Goal: Task Accomplishment & Management: Manage account settings

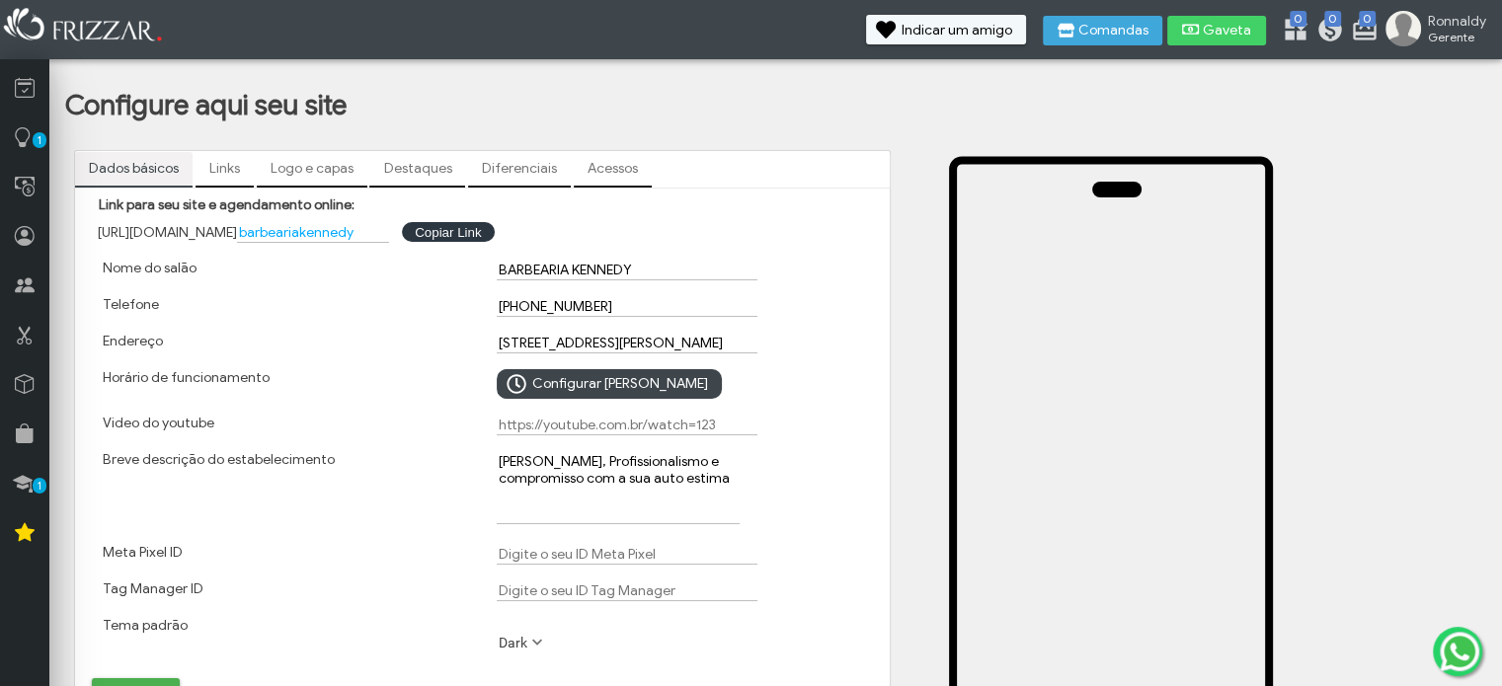
click at [905, 381] on div at bounding box center [1198, 586] width 596 height 891
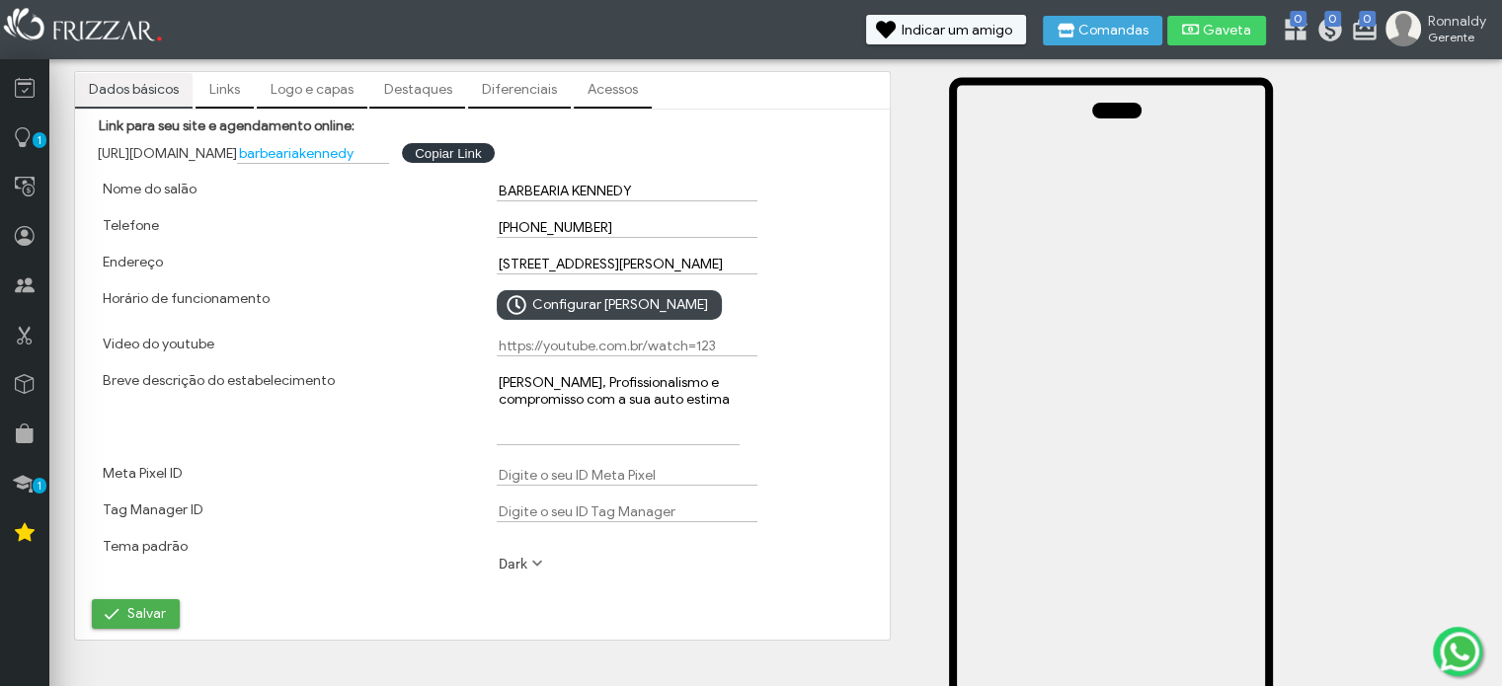
scroll to position [39, 0]
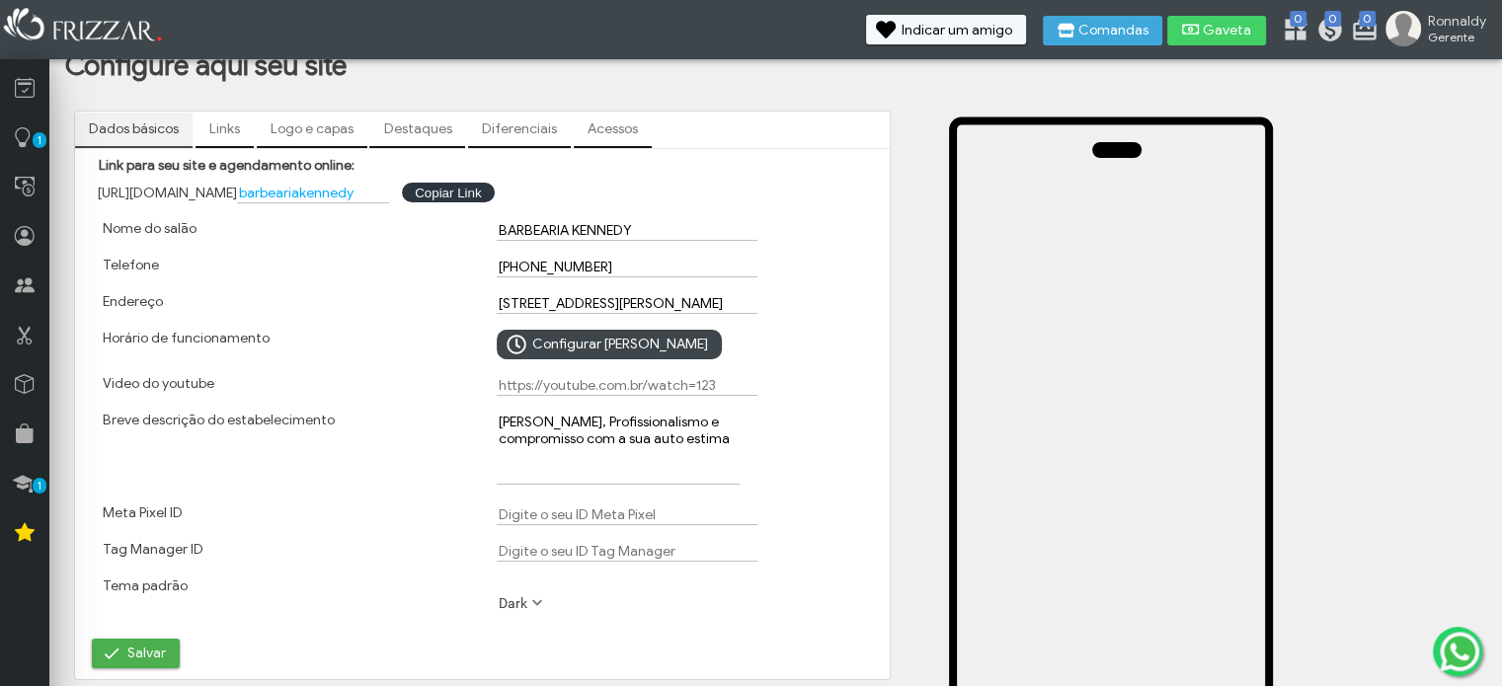
click at [229, 130] on link "Links" at bounding box center [225, 130] width 58 height 34
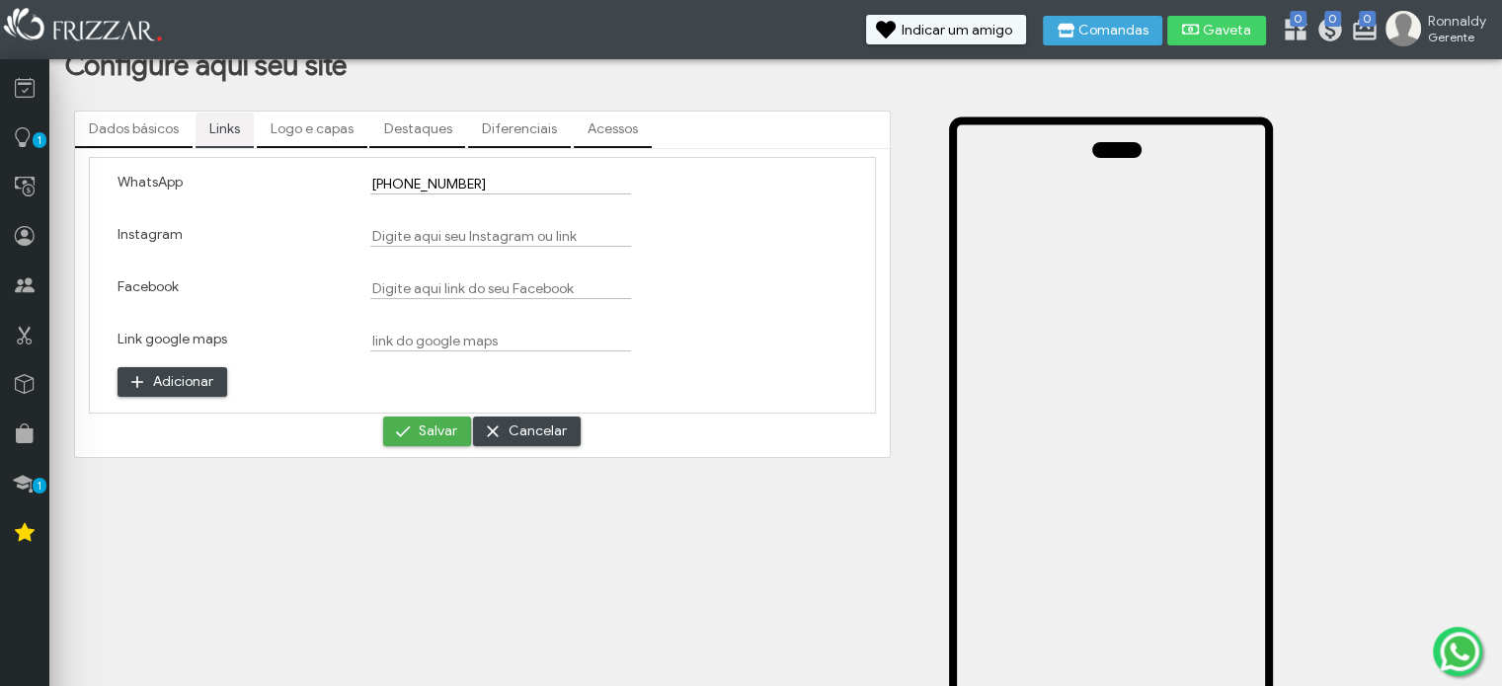
click at [405, 224] on div at bounding box center [482, 244] width 253 height 52
click at [405, 226] on input "Instagram" at bounding box center [500, 236] width 261 height 21
click at [312, 119] on link "Logo e capas" at bounding box center [312, 130] width 111 height 34
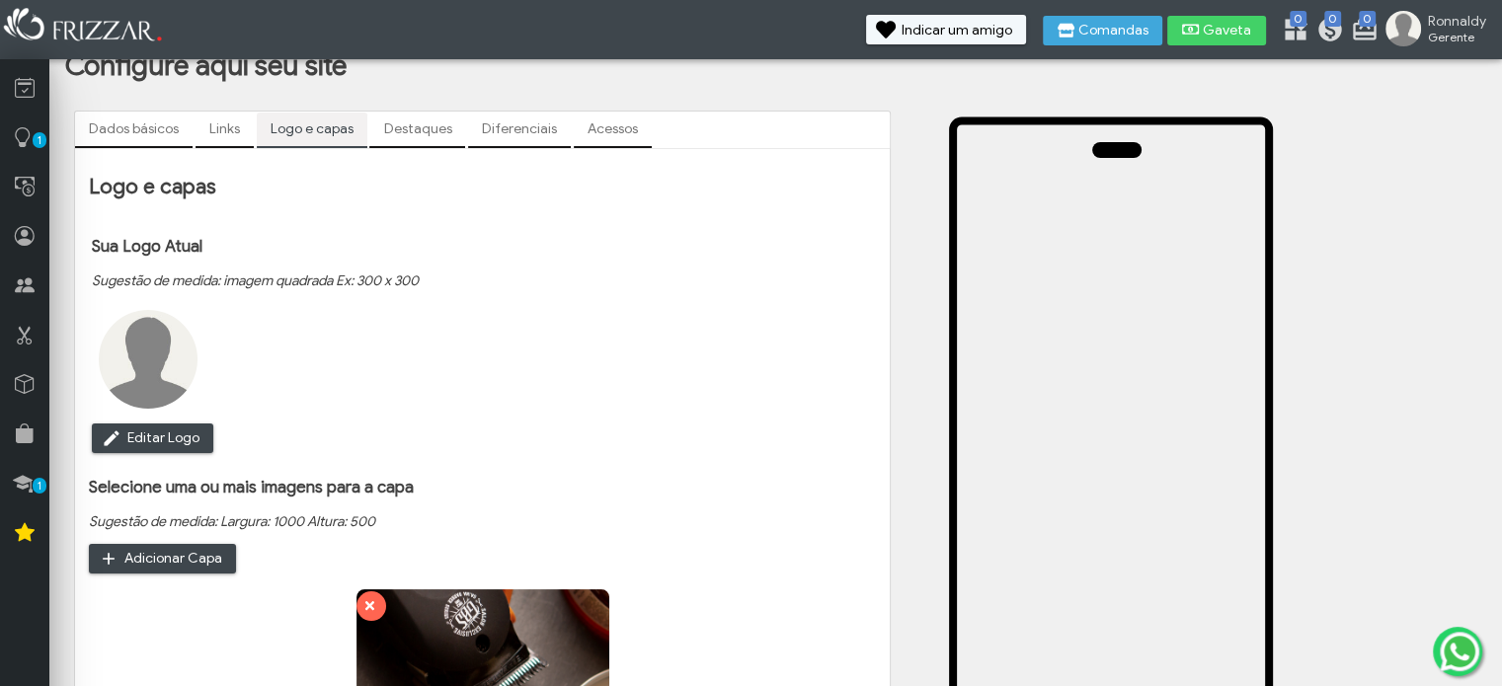
click at [430, 125] on link "Destaques" at bounding box center [417, 130] width 96 height 34
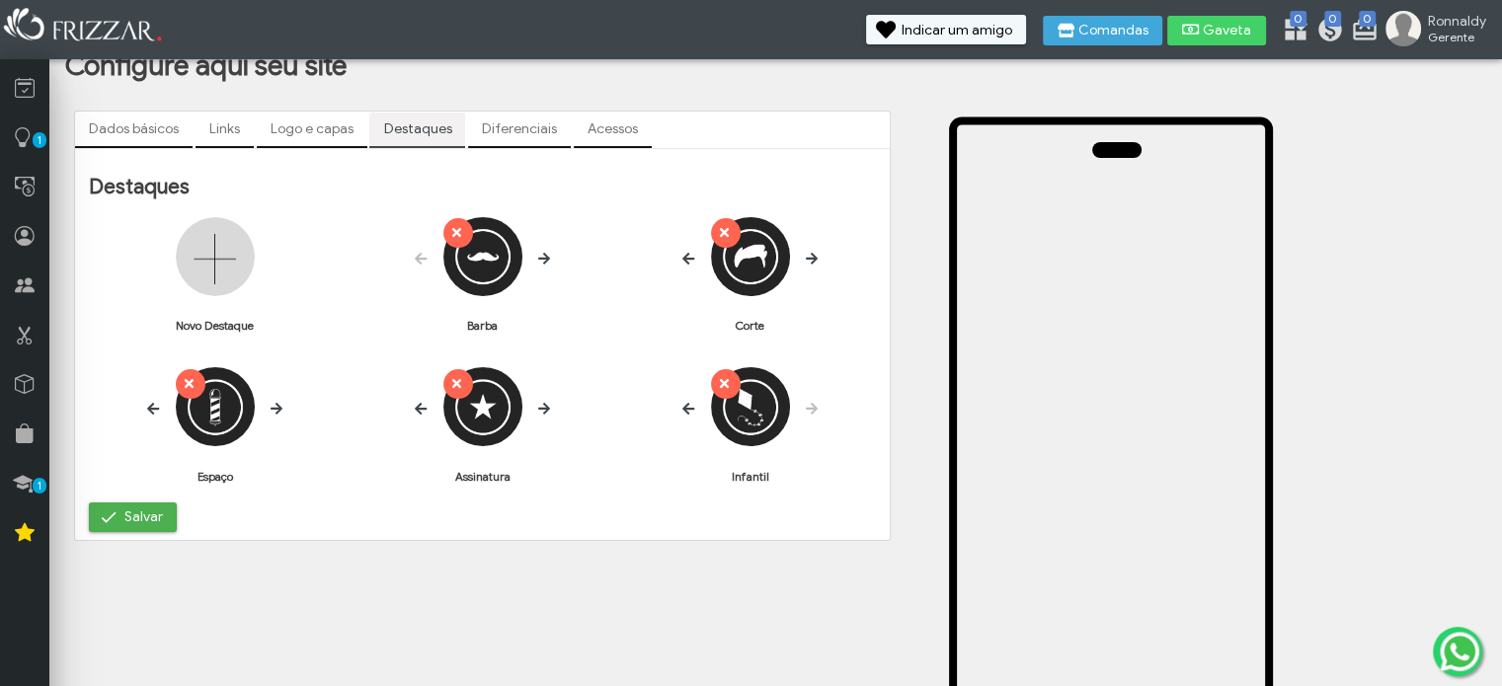
click at [513, 124] on link "Diferenciais" at bounding box center [519, 130] width 103 height 34
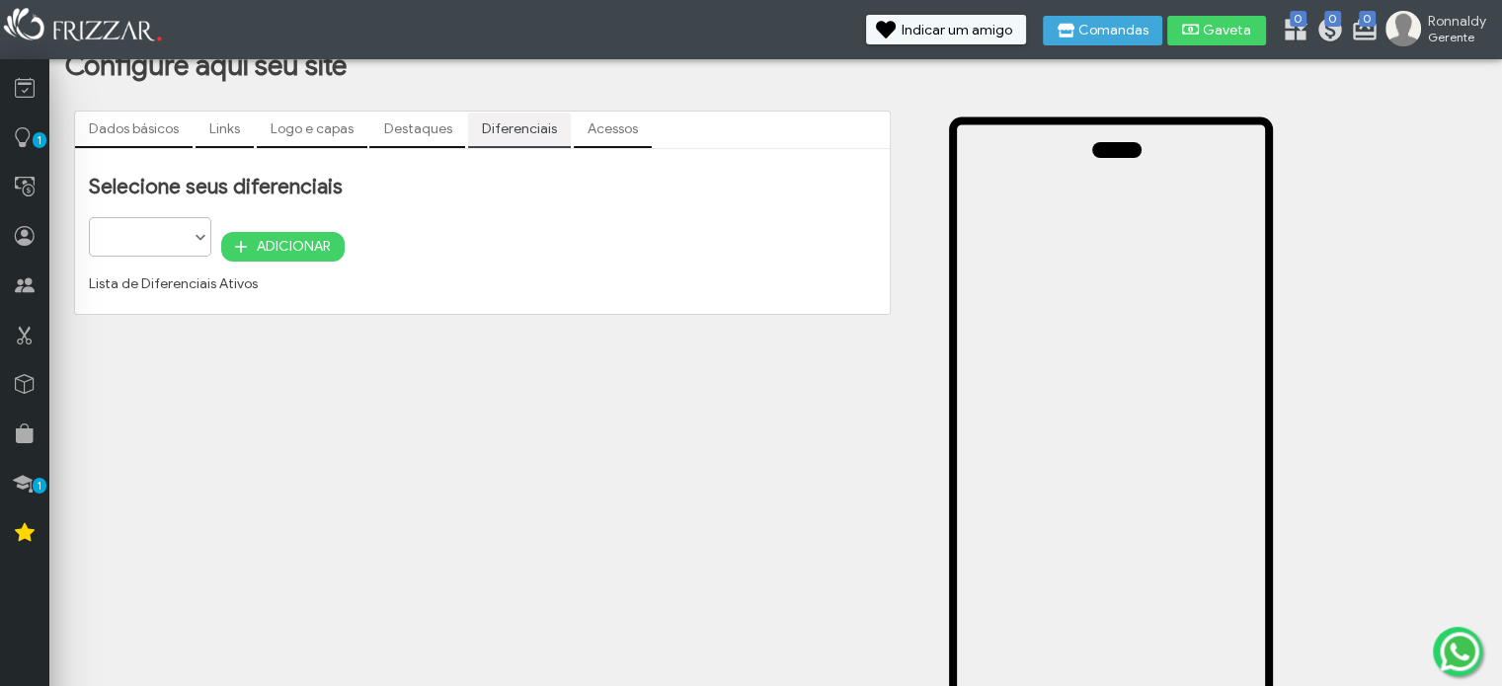
click at [431, 135] on link "Destaques" at bounding box center [417, 130] width 96 height 34
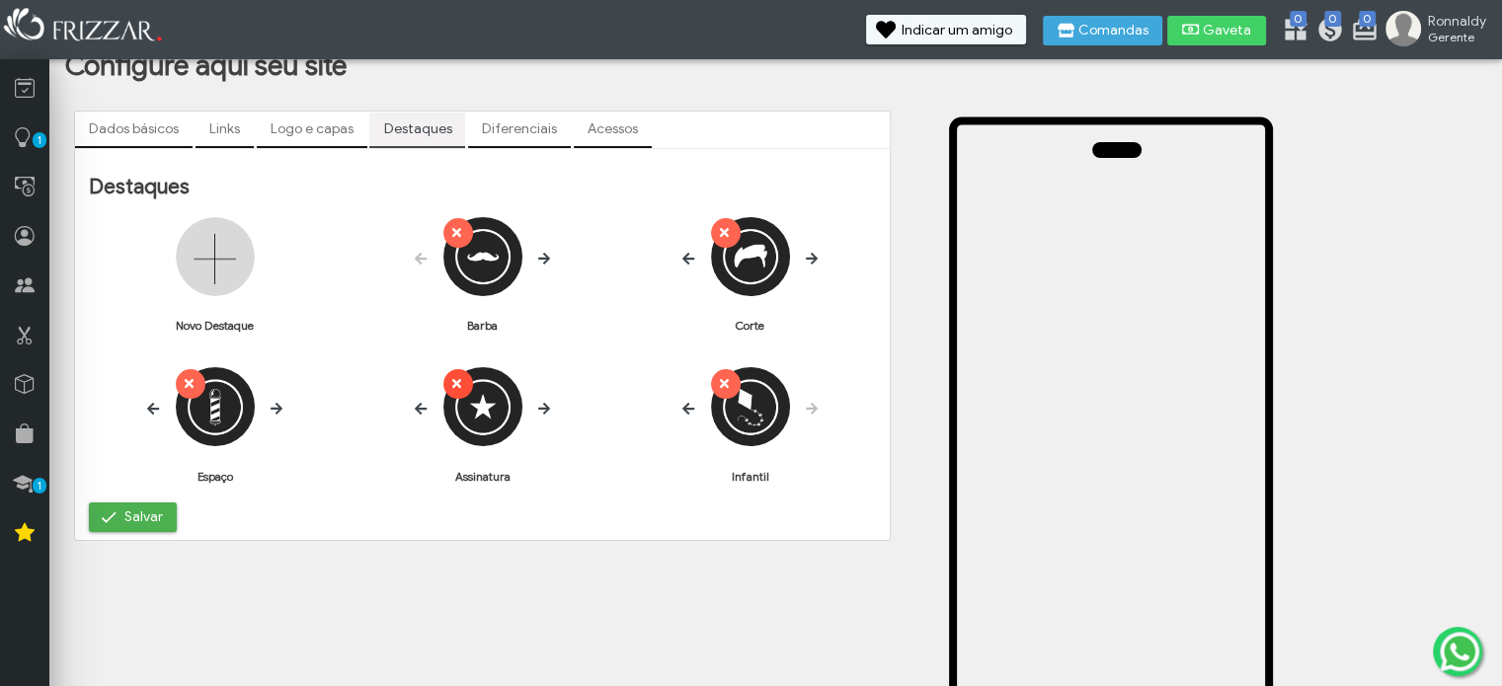
click at [451, 378] on icon "submit" at bounding box center [455, 384] width 14 height 20
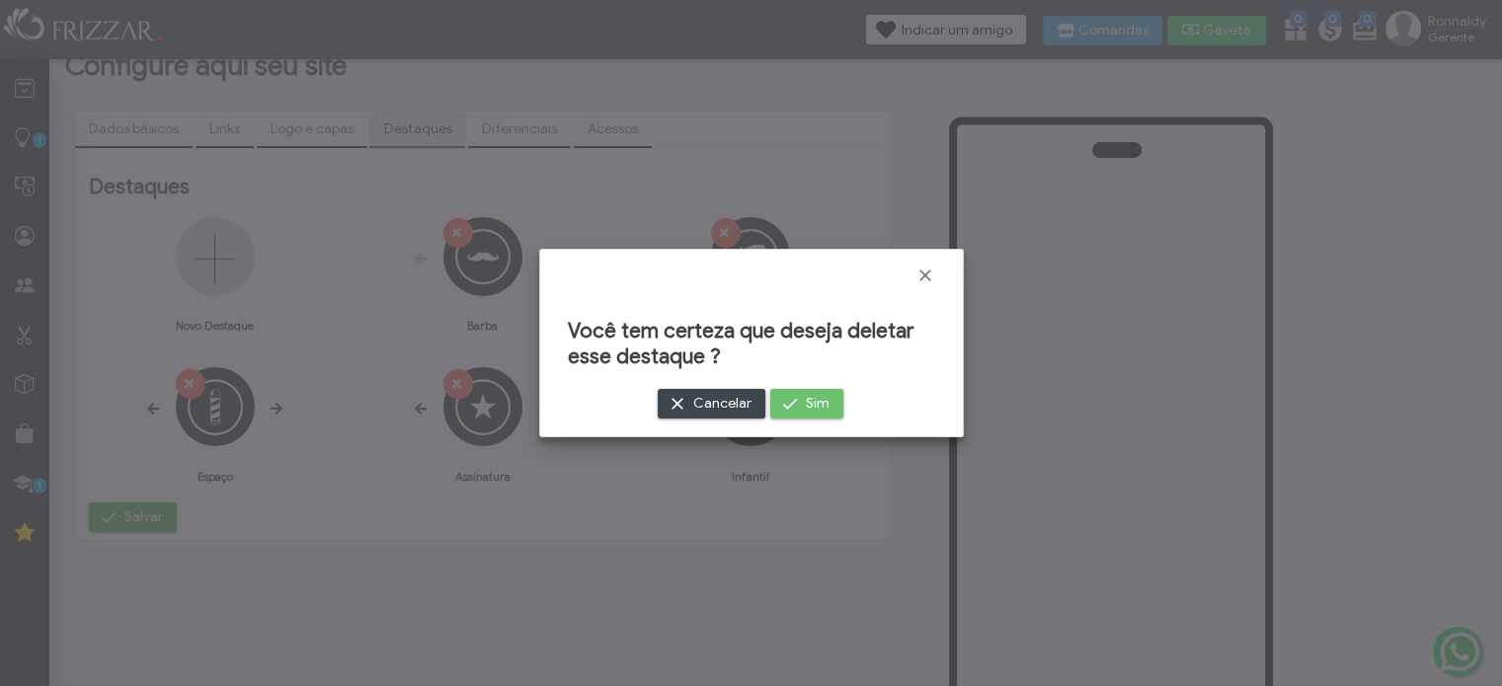
click at [811, 390] on span "Sim" at bounding box center [818, 404] width 24 height 30
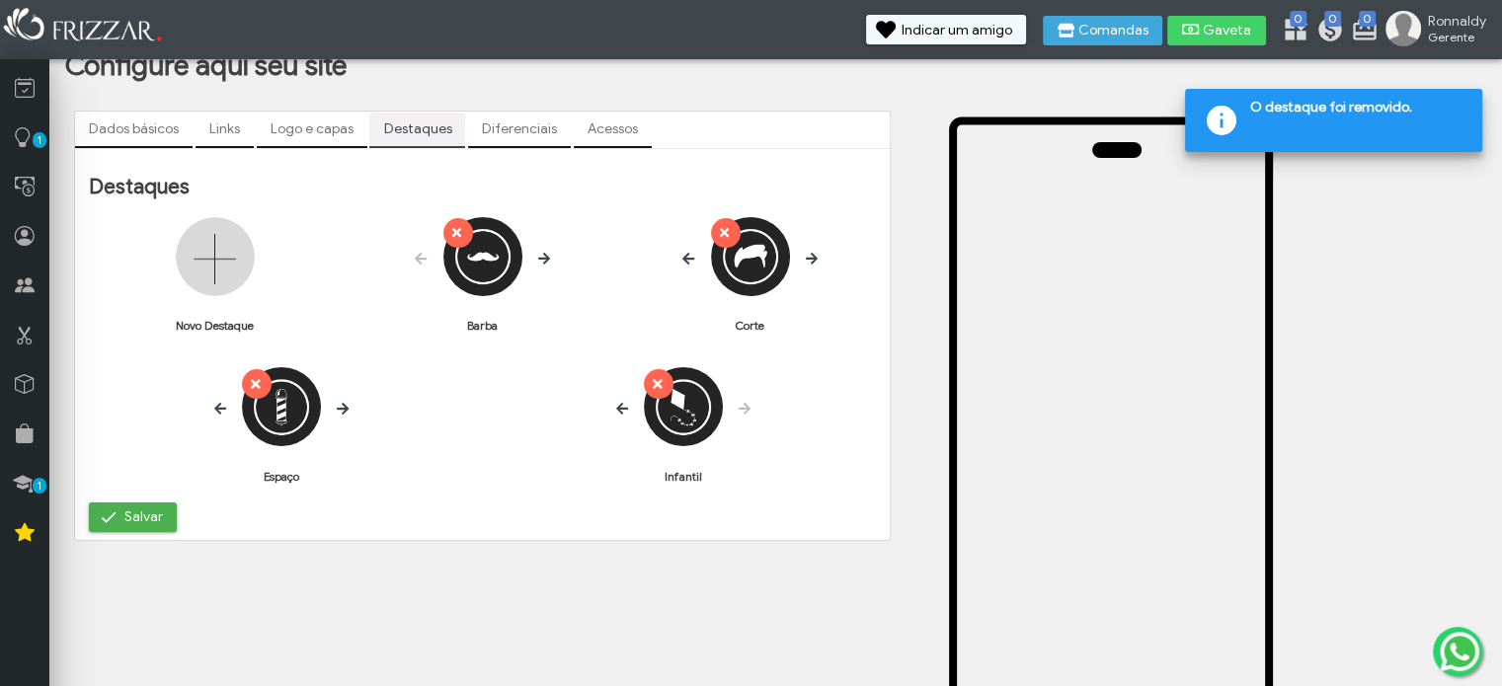
click at [143, 122] on link "Dados básicos" at bounding box center [134, 130] width 118 height 34
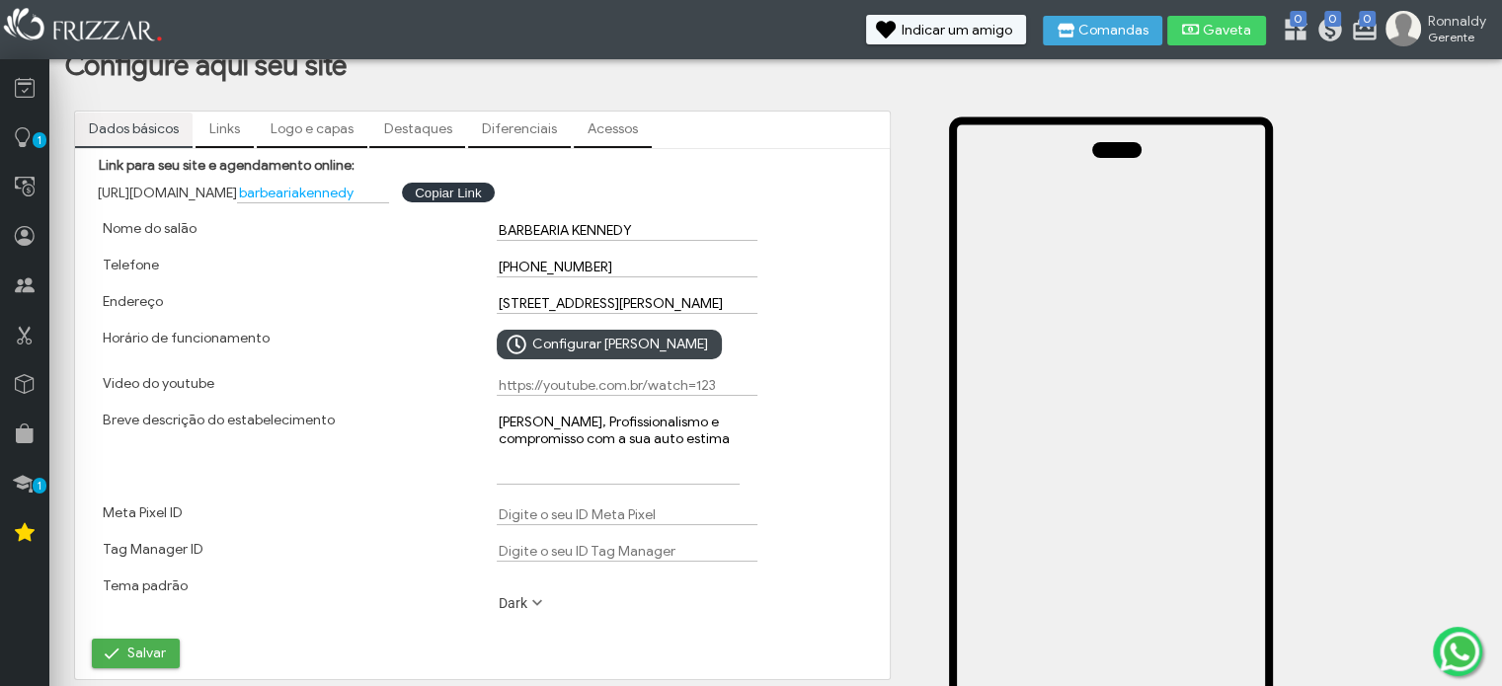
click at [529, 121] on link "Diferenciais" at bounding box center [519, 130] width 103 height 34
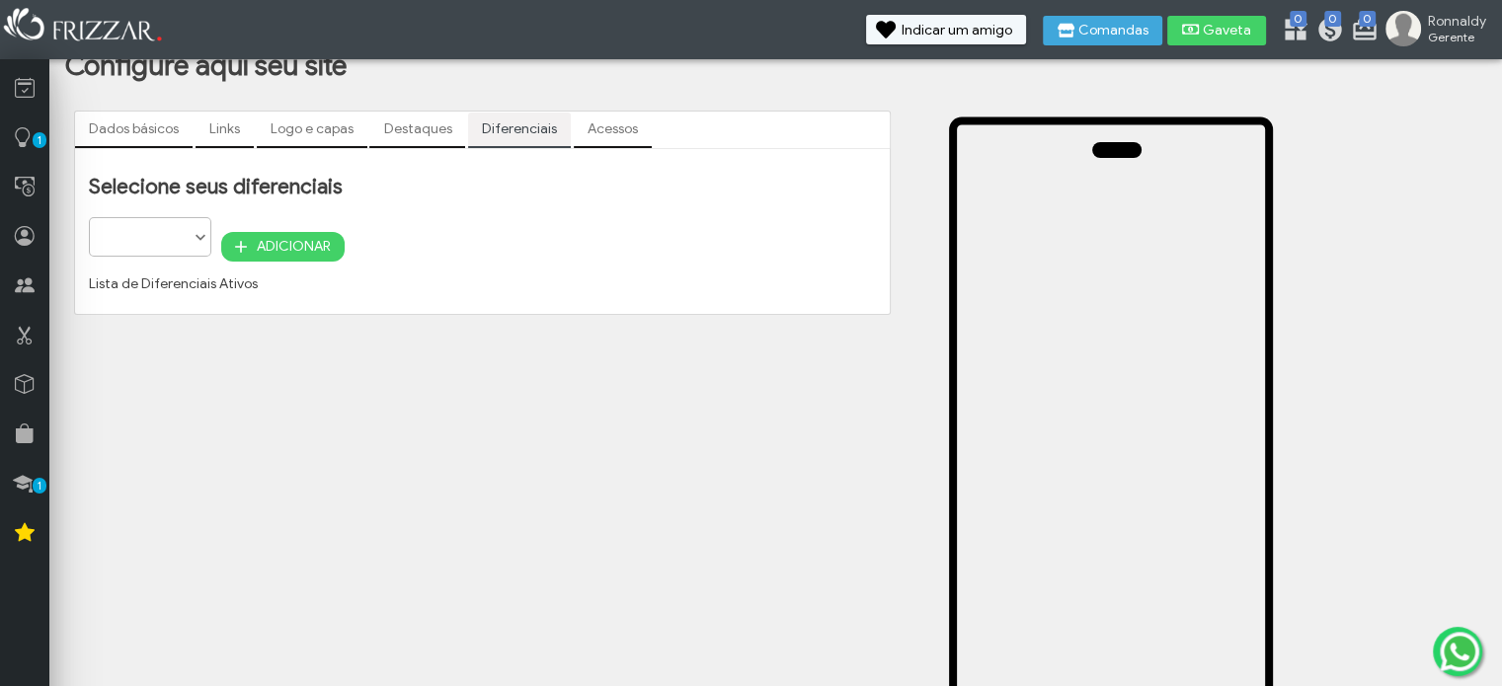
click at [624, 128] on link "Acessos" at bounding box center [613, 130] width 78 height 34
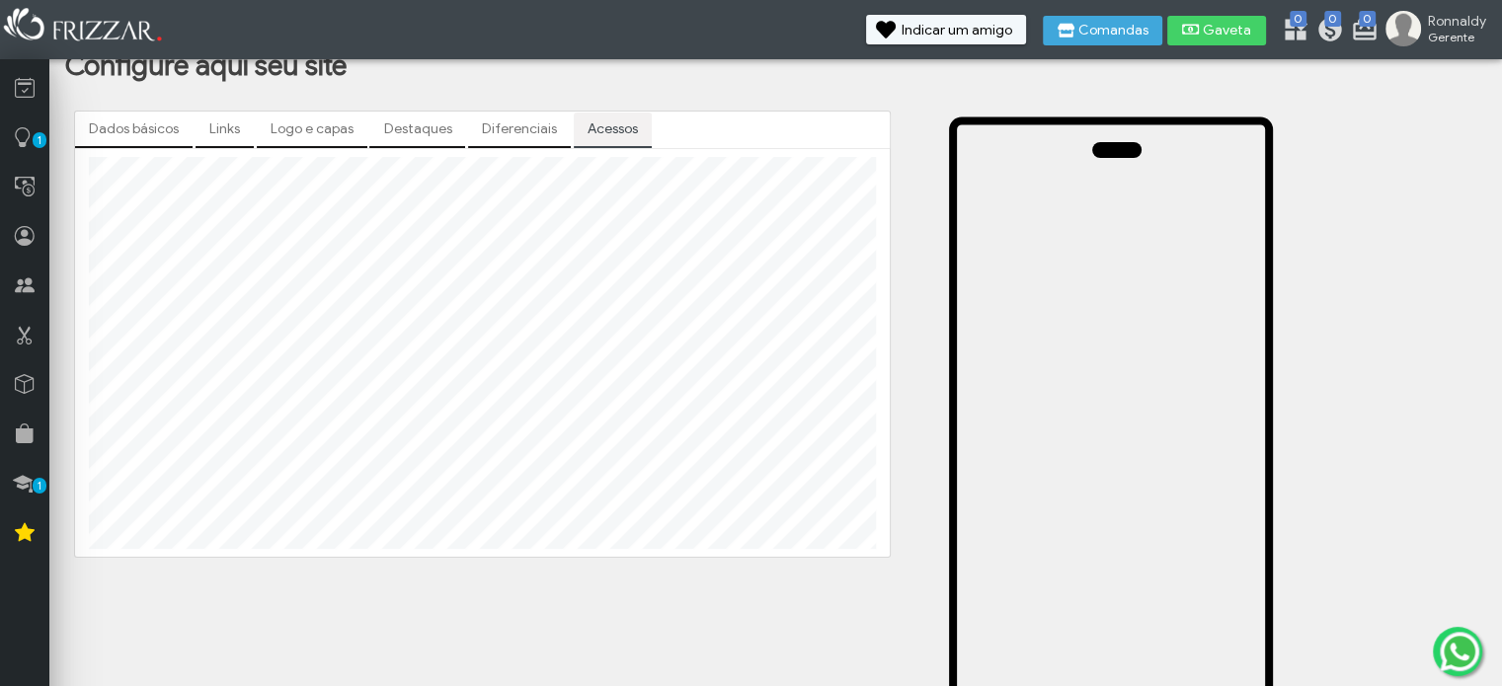
click at [201, 114] on link "Links" at bounding box center [225, 130] width 58 height 34
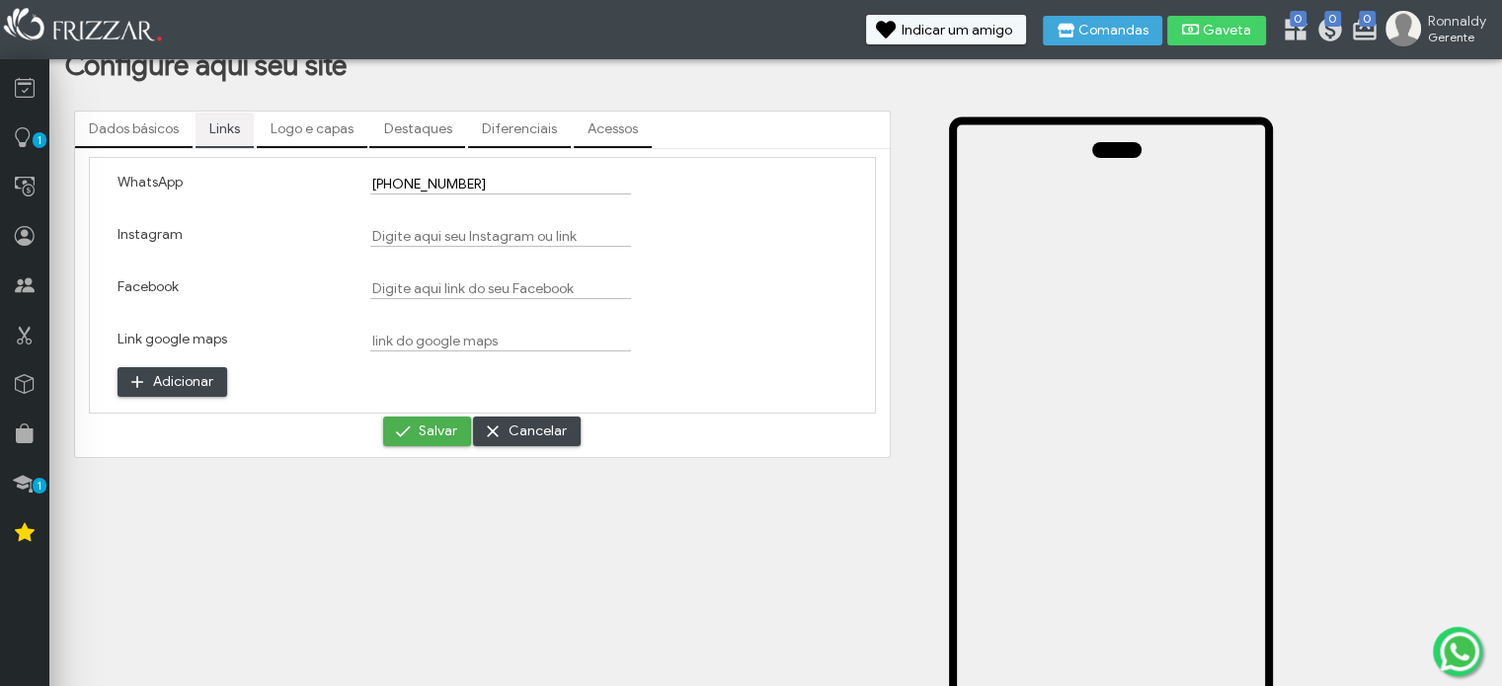
click at [154, 137] on link "Dados básicos" at bounding box center [134, 130] width 118 height 34
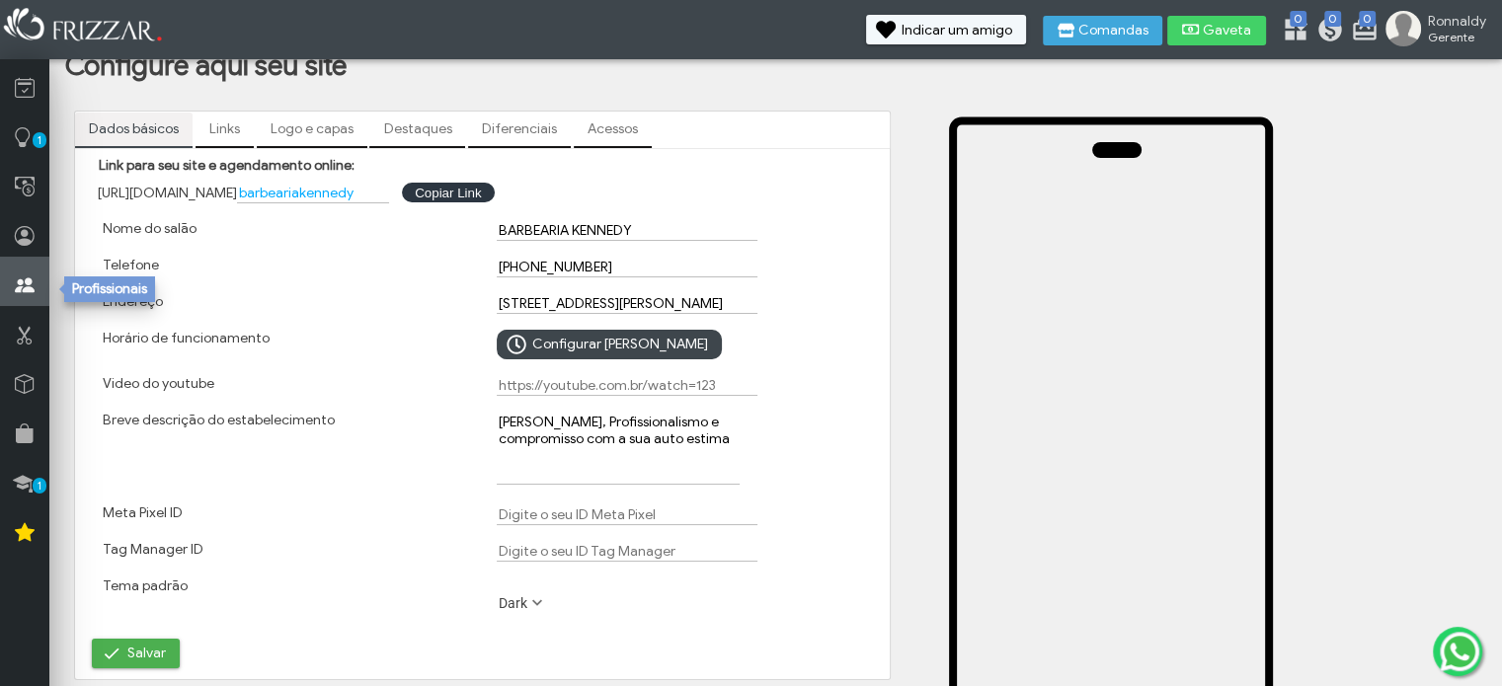
click at [17, 285] on icon at bounding box center [25, 286] width 20 height 25
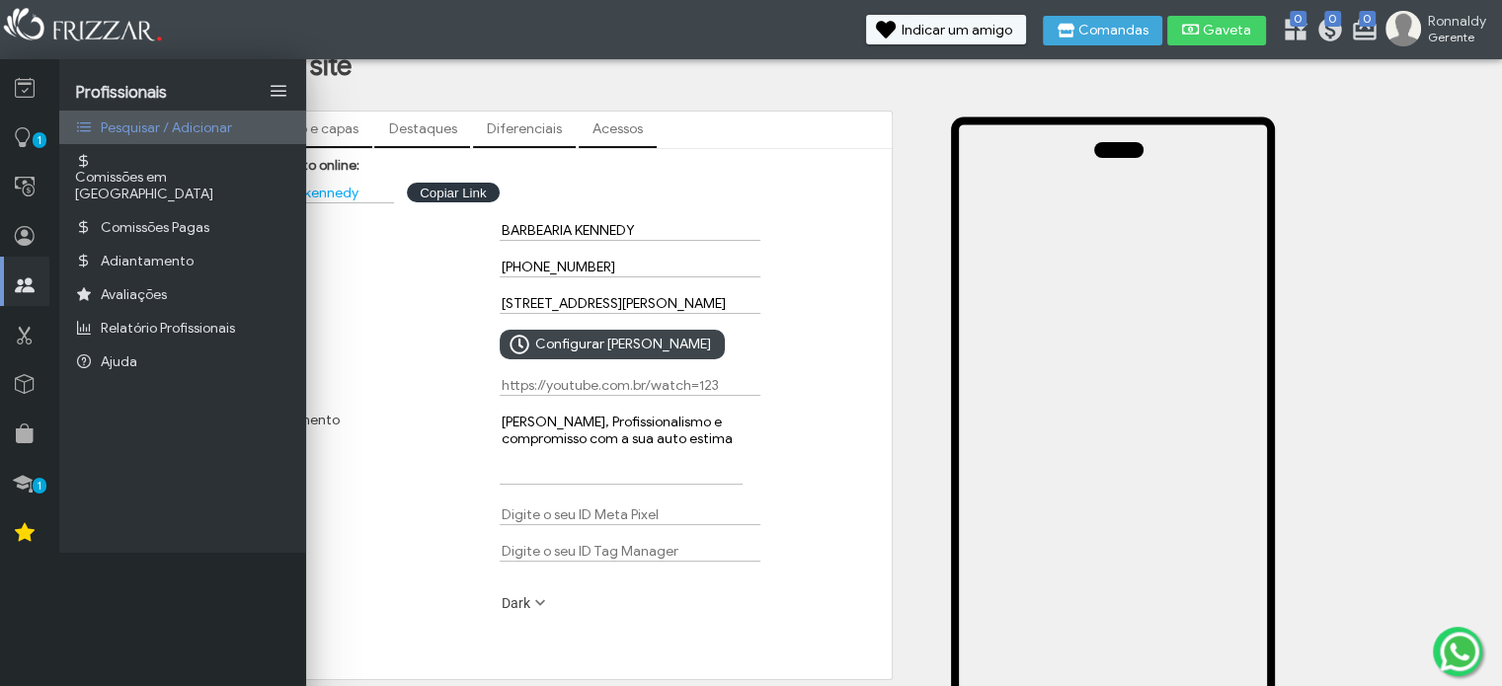
click at [175, 121] on span "Pesquisar / Adicionar" at bounding box center [166, 127] width 131 height 17
